Goal: Check status: Check status

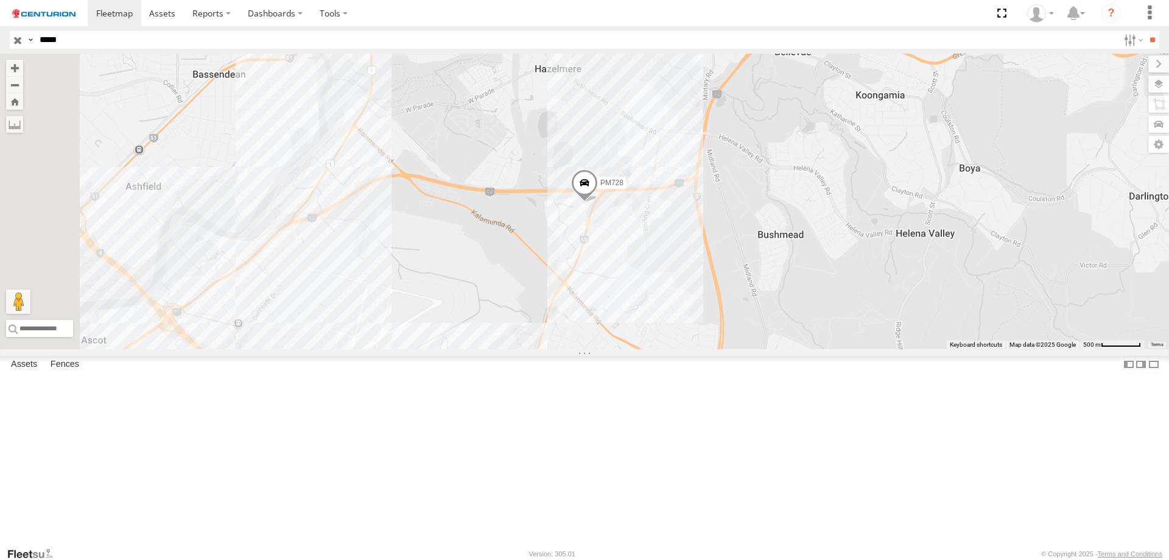
drag, startPoint x: 47, startPoint y: 38, endPoint x: 986, endPoint y: 105, distance: 941.9
click at [963, 98] on body at bounding box center [584, 280] width 1169 height 560
type input "*****"
click at [1145, 31] on input "**" at bounding box center [1152, 40] width 14 height 18
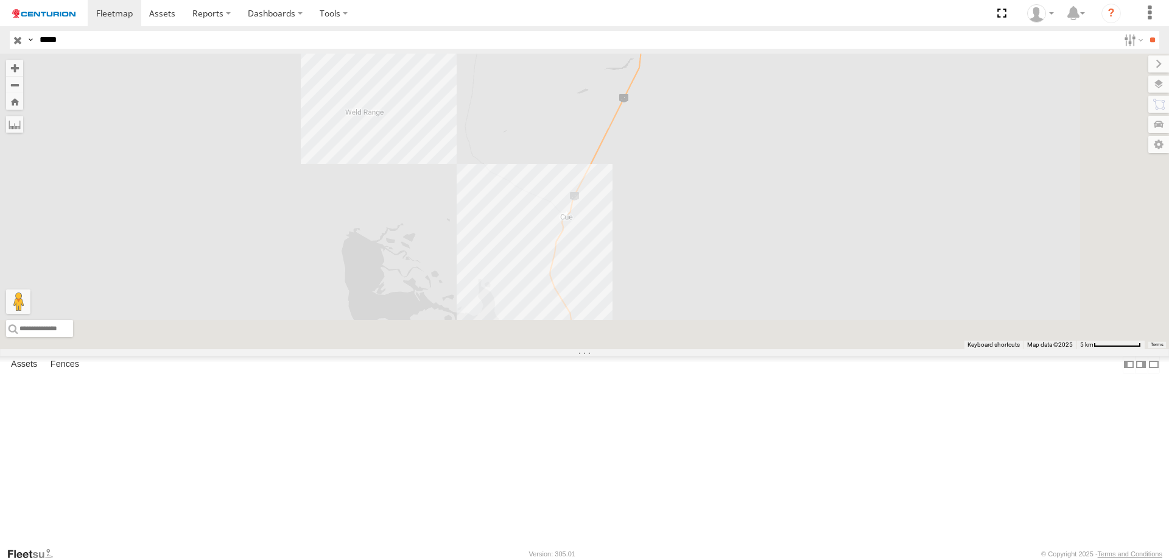
drag, startPoint x: 782, startPoint y: 437, endPoint x: 719, endPoint y: 240, distance: 207.0
click at [717, 220] on div "PM810" at bounding box center [584, 201] width 1169 height 295
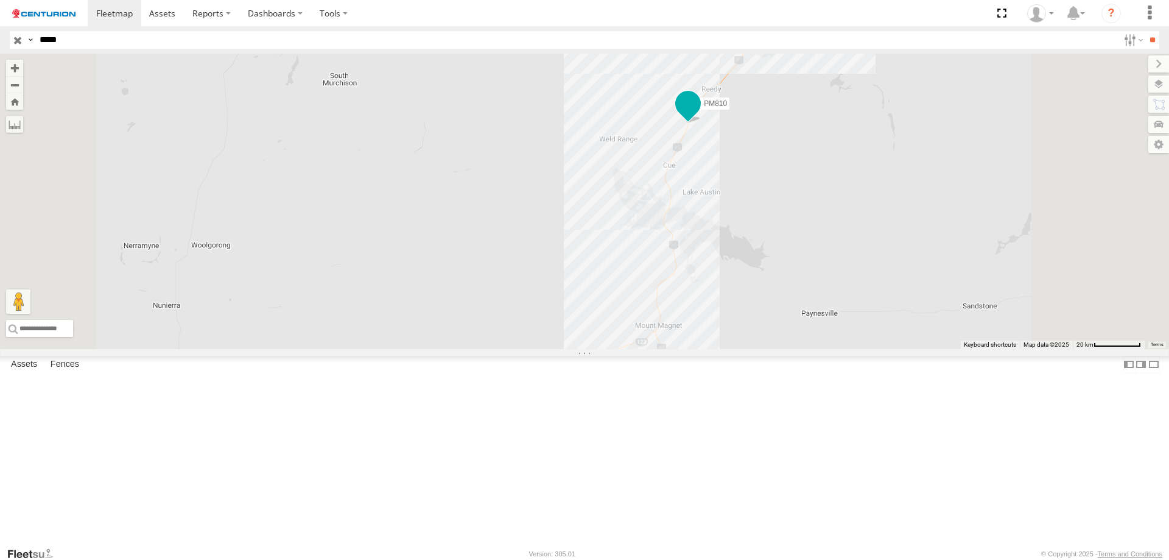
click at [727, 107] on span "PM810" at bounding box center [715, 103] width 23 height 9
click at [639, 108] on label at bounding box center [627, 104] width 24 height 9
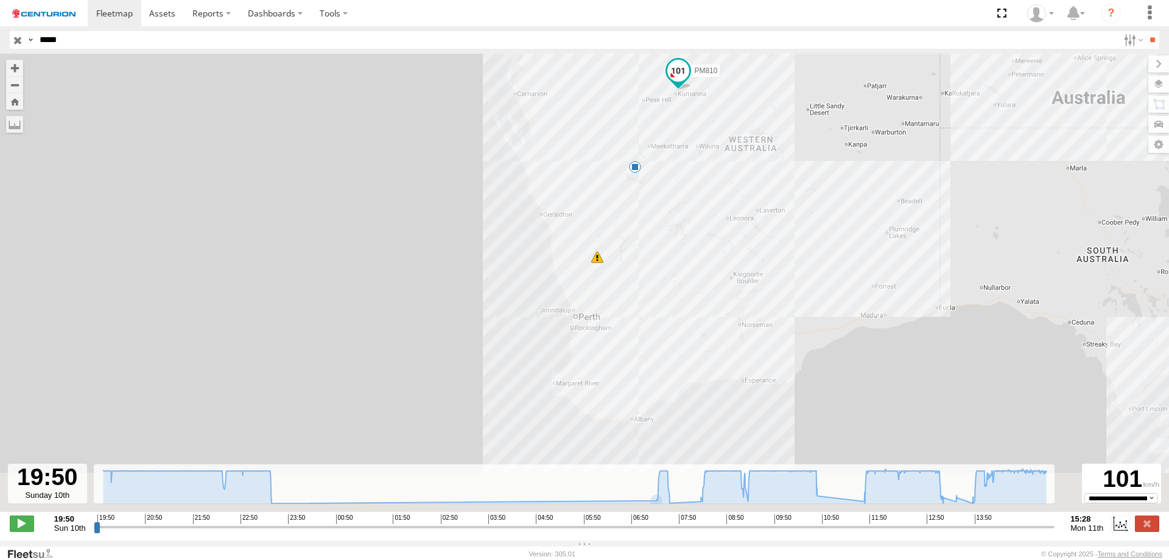
drag, startPoint x: 716, startPoint y: 321, endPoint x: 699, endPoint y: 200, distance: 121.8
click at [699, 200] on div "PM810 23:22 Sun 13:17 Mon" at bounding box center [584, 289] width 1169 height 471
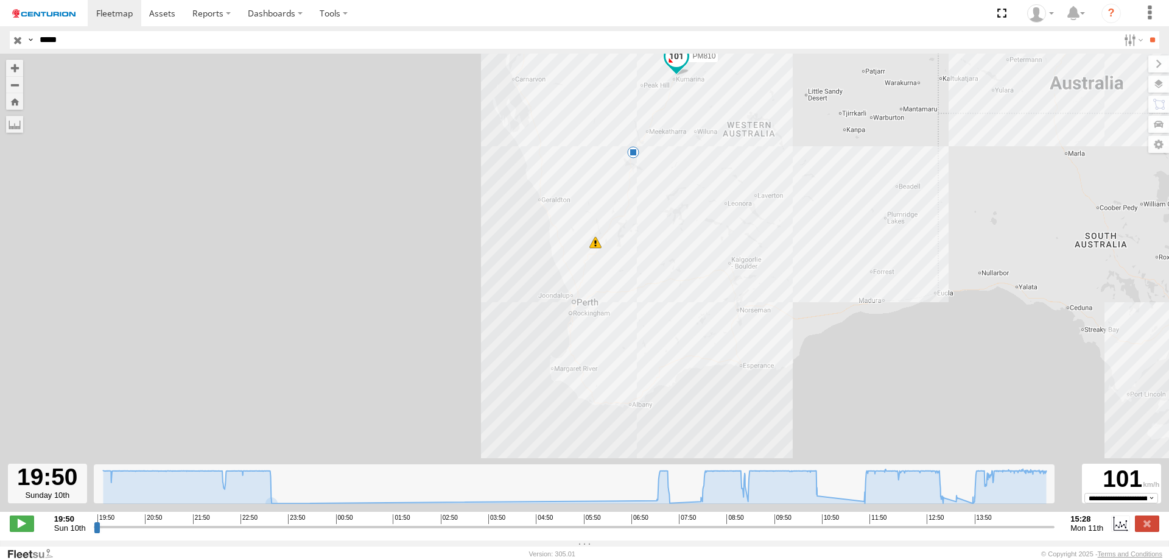
drag, startPoint x: 748, startPoint y: 279, endPoint x: 727, endPoint y: 378, distance: 101.5
click at [727, 378] on div "PM810 23:22 Sun 13:17 Mon" at bounding box center [584, 289] width 1169 height 471
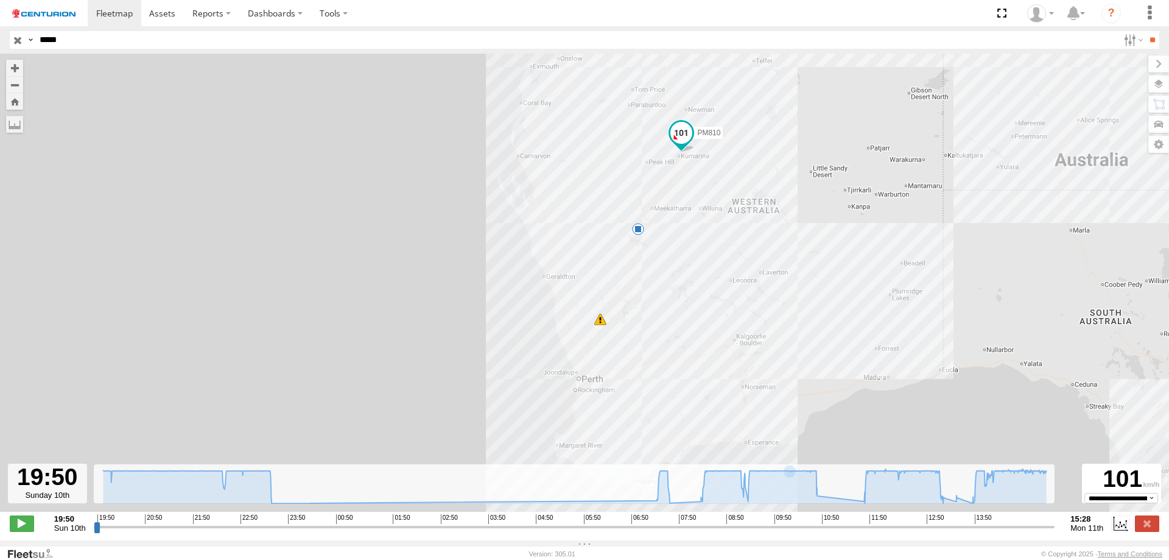
click at [712, 137] on span "PM810" at bounding box center [708, 132] width 23 height 9
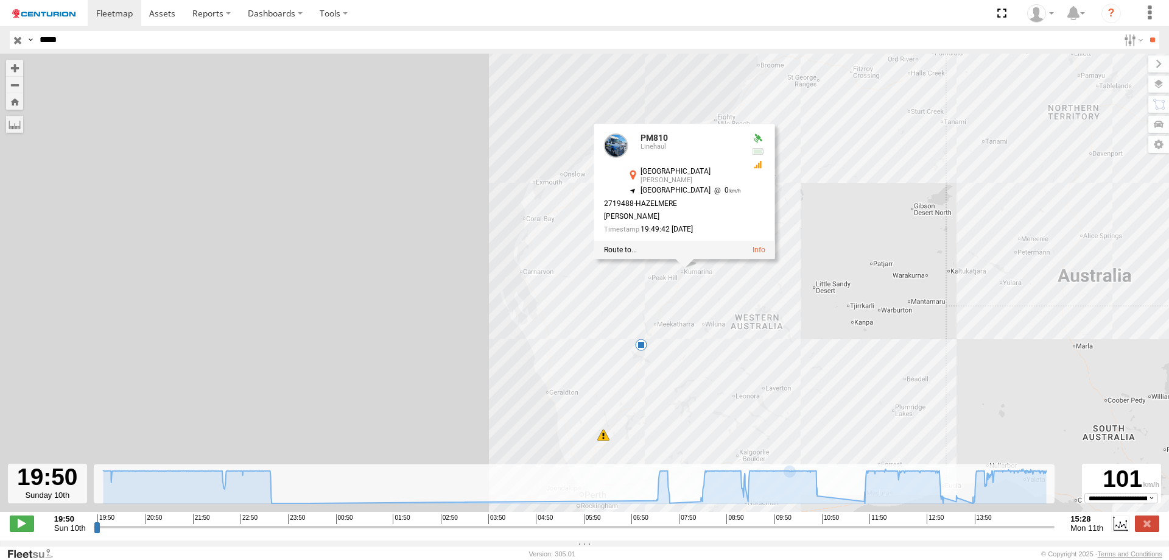
drag, startPoint x: 916, startPoint y: 265, endPoint x: 874, endPoint y: 311, distance: 62.9
click at [918, 382] on div "PM810 23:22 Sun 13:17 Mon PM810 [GEOGRAPHIC_DATA][PERSON_NAME] -24.76953 , 119.…" at bounding box center [584, 289] width 1169 height 471
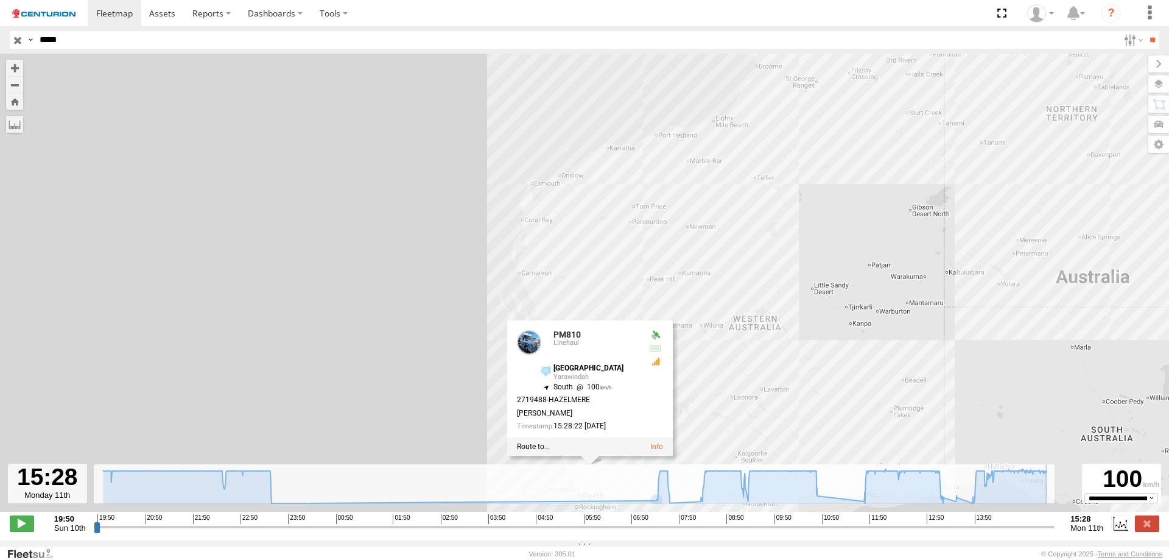
drag, startPoint x: 99, startPoint y: 535, endPoint x: 737, endPoint y: 258, distance: 694.9
type input "**********"
click at [1055, 521] on input "range" at bounding box center [574, 527] width 961 height 12
drag, startPoint x: 736, startPoint y: 326, endPoint x: 740, endPoint y: 162, distance: 164.5
click at [740, 162] on div "PM810 23:22 Sun 13:17 Mon PM810 Linehaul [GEOGRAPHIC_DATA] -30.9968 , 116.20651…" at bounding box center [584, 289] width 1169 height 471
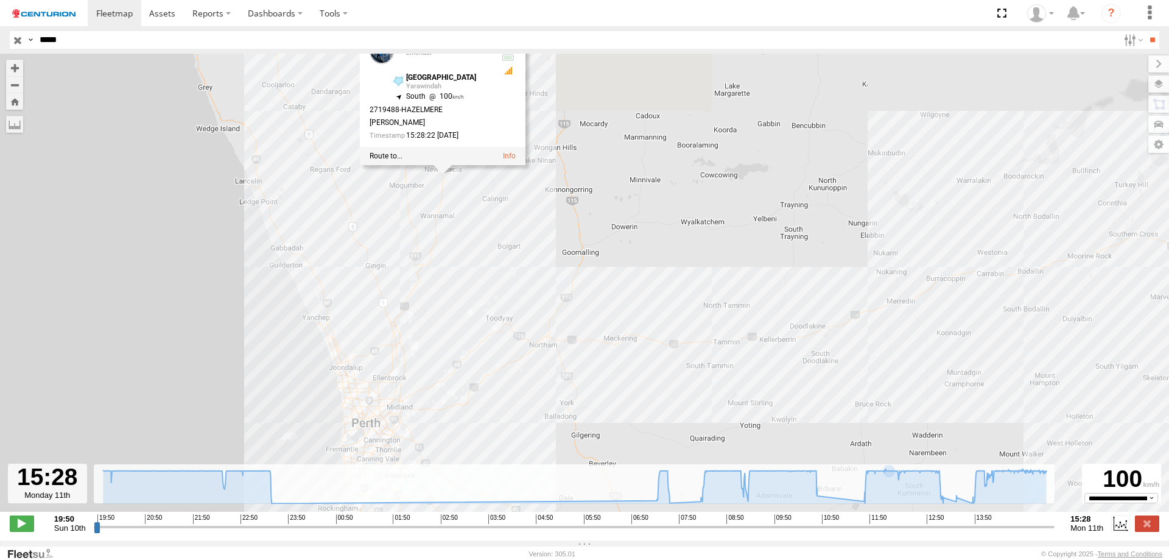
drag, startPoint x: 452, startPoint y: 202, endPoint x: 490, endPoint y: 292, distance: 97.9
click at [490, 292] on div "PM810 23:22 Sun 13:17 Mon PM810 Linehaul [GEOGRAPHIC_DATA] -30.9968 , 116.20651…" at bounding box center [584, 289] width 1169 height 471
